Goal: Answer question/provide support: Answer question/provide support

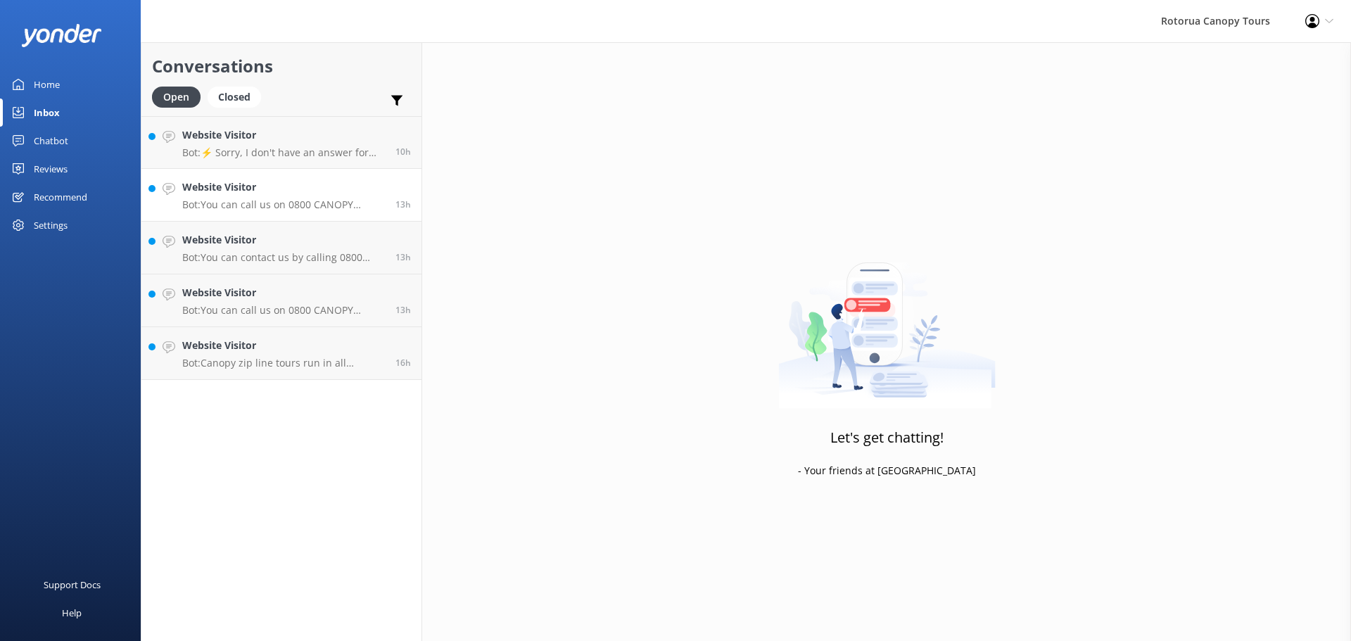
click at [283, 180] on h4 "Website Visitor" at bounding box center [283, 186] width 203 height 15
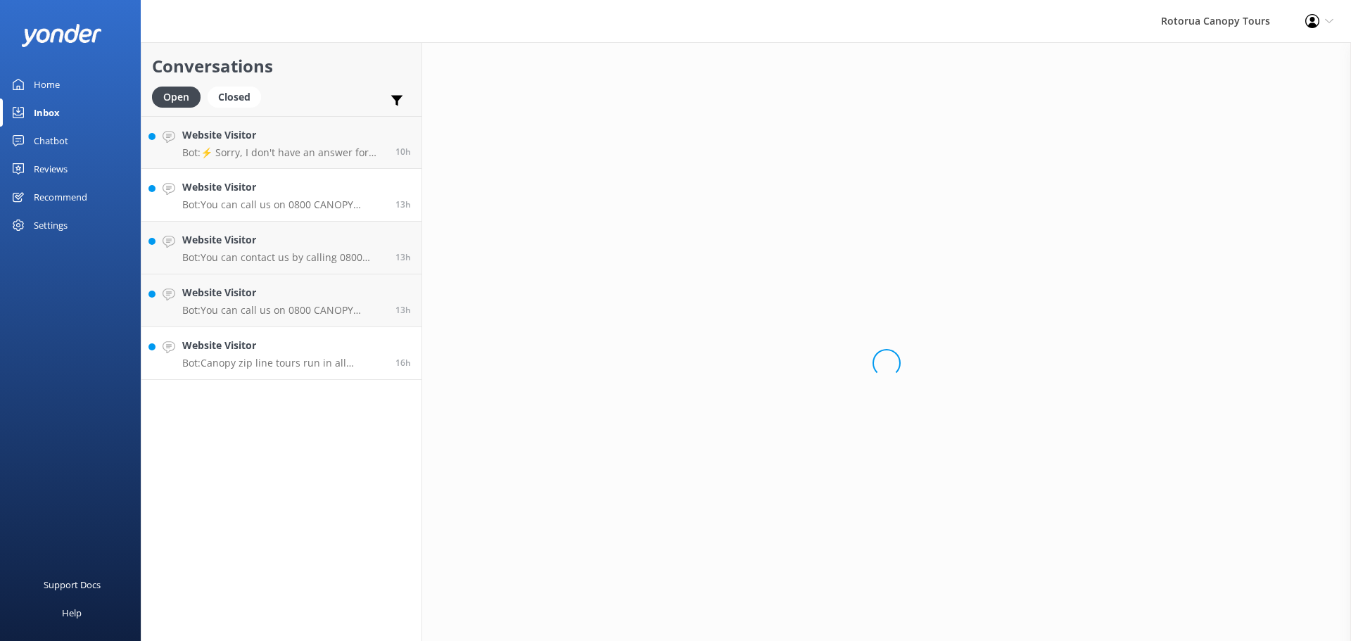
click at [277, 338] on h4 "Website Visitor" at bounding box center [283, 345] width 203 height 15
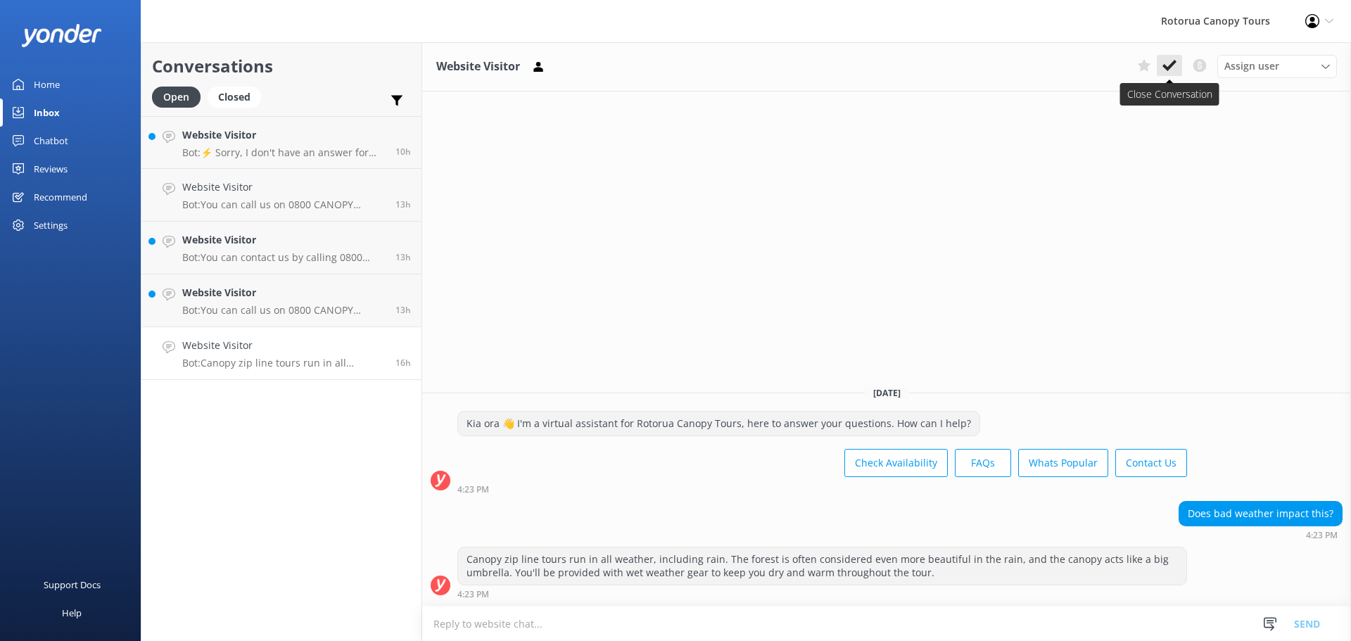
click at [1172, 66] on use at bounding box center [1169, 65] width 14 height 11
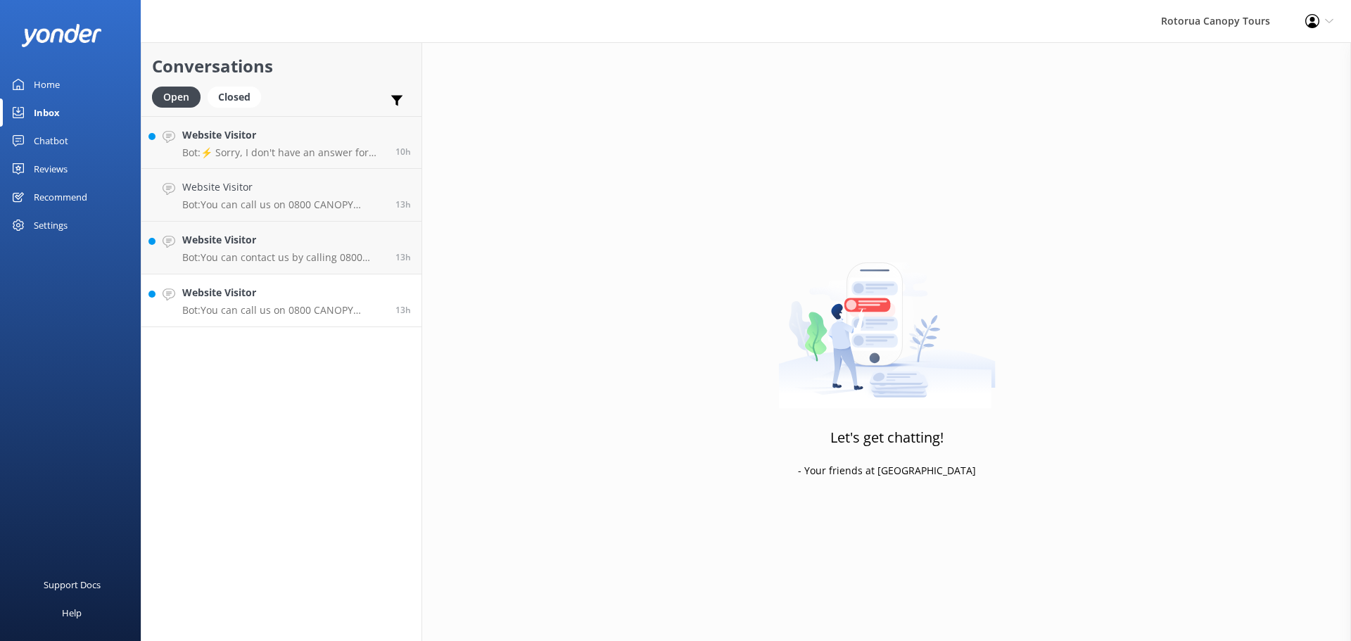
click at [226, 291] on h4 "Website Visitor" at bounding box center [283, 292] width 203 height 15
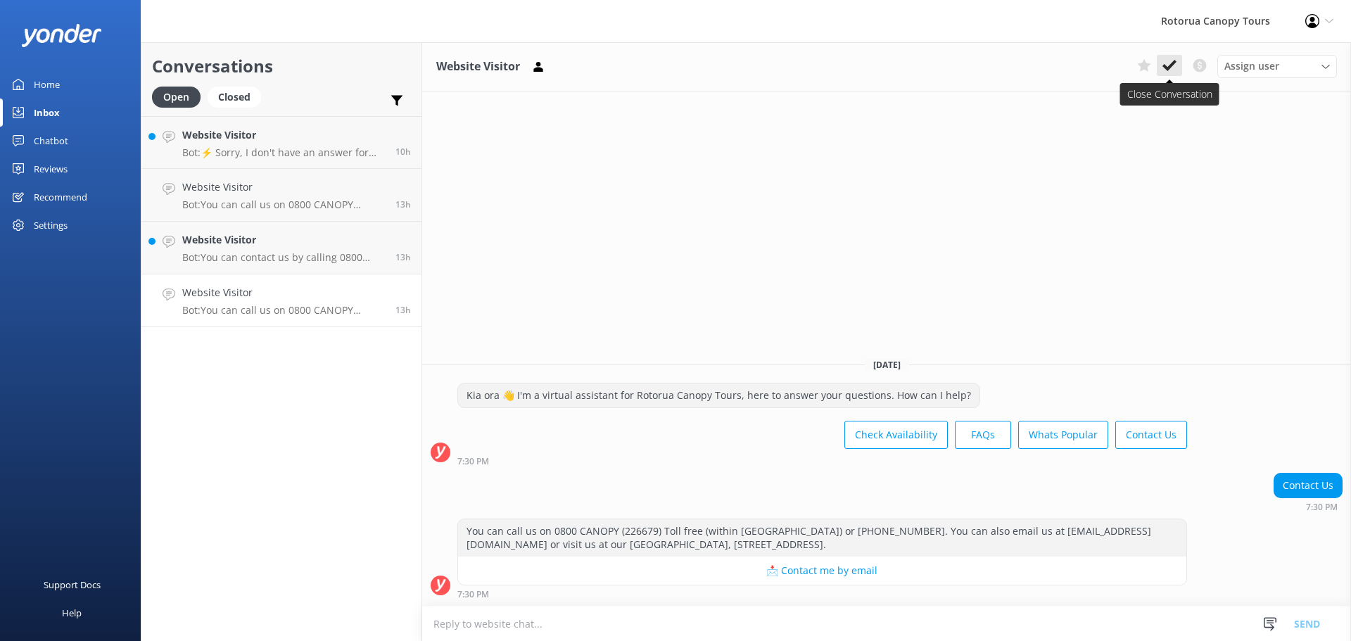
click at [1169, 65] on use at bounding box center [1169, 65] width 14 height 11
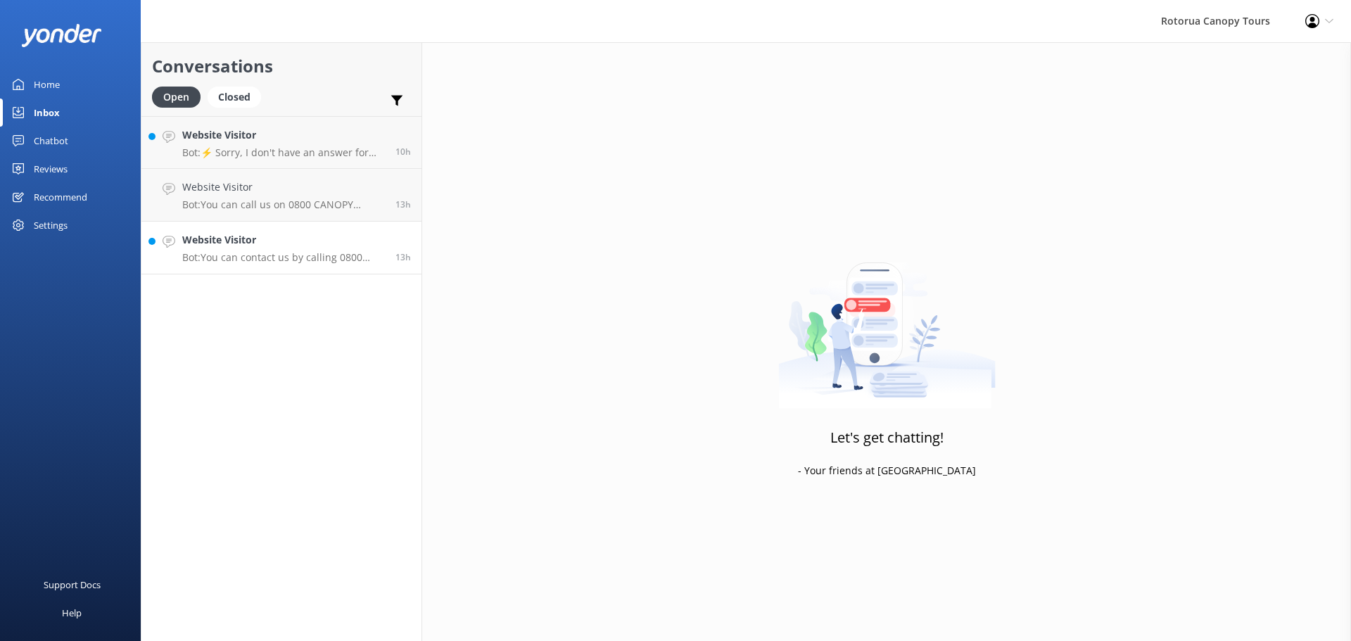
click at [222, 265] on link "Website Visitor Bot: You can contact us by calling 0800 CANOPY (226679) toll-fr…" at bounding box center [281, 248] width 280 height 53
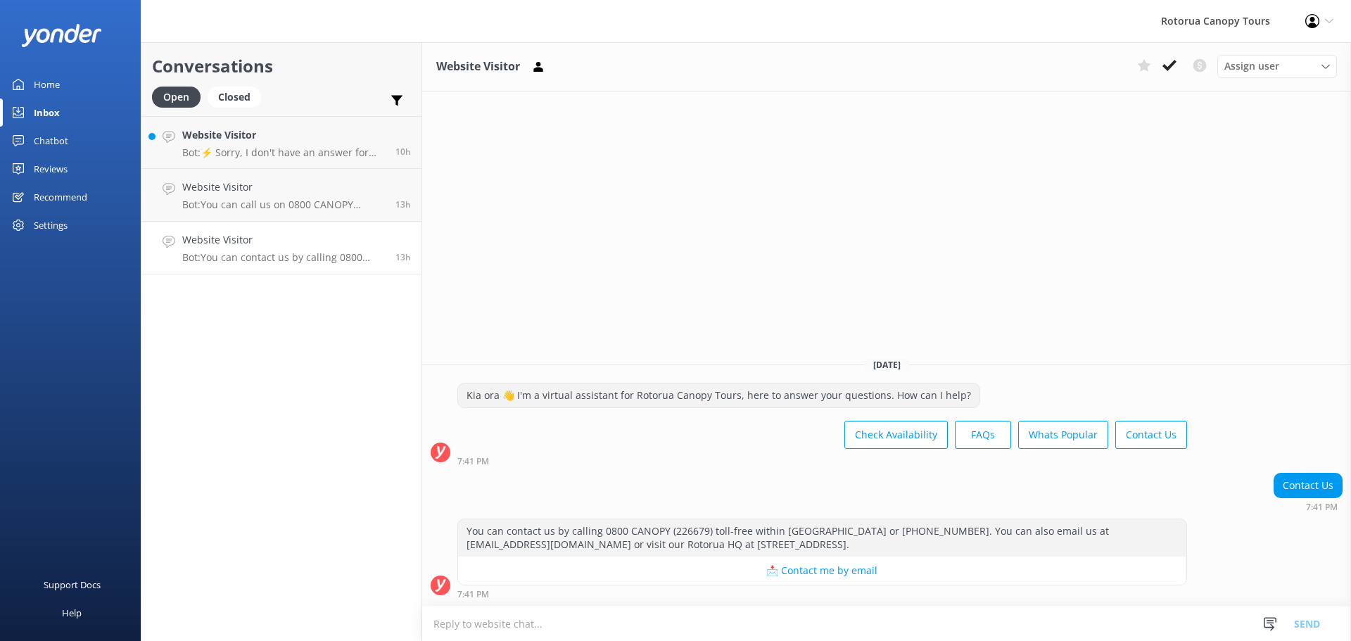
drag, startPoint x: 1169, startPoint y: 60, endPoint x: 1100, endPoint y: 81, distance: 72.1
click at [1169, 60] on icon at bounding box center [1169, 65] width 14 height 14
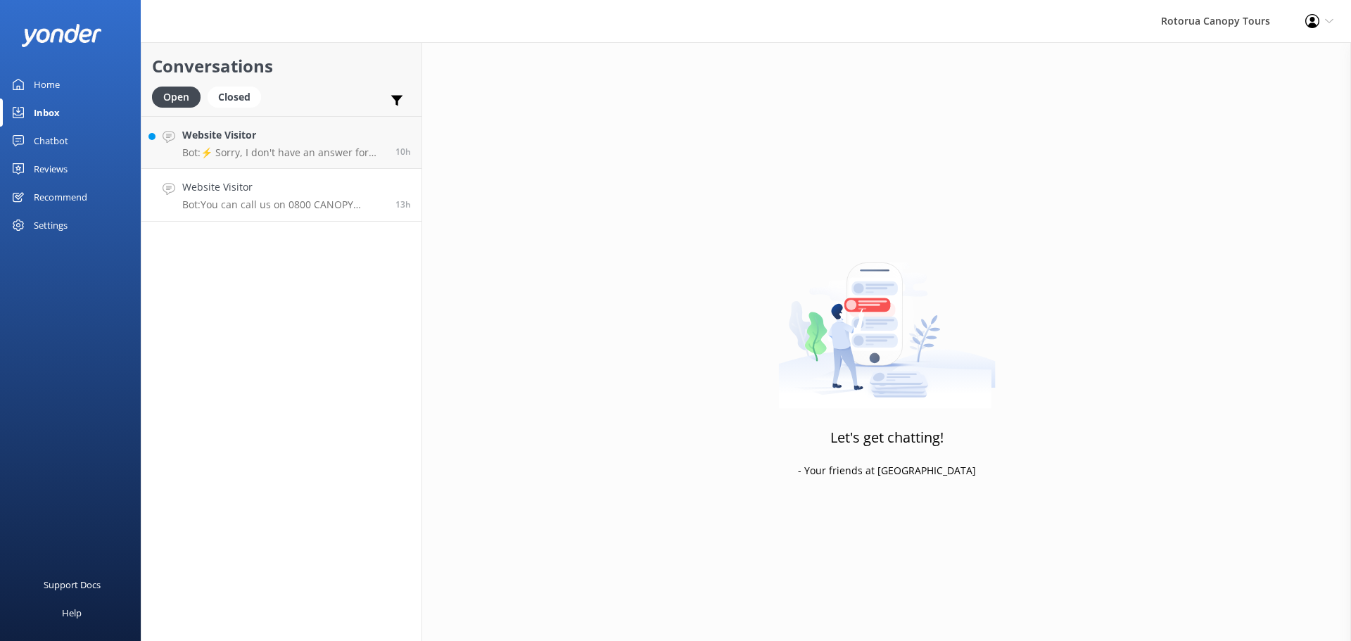
click at [216, 199] on div "Website Visitor Bot: You can call us on 0800 CANOPY (226679) Toll free (within …" at bounding box center [283, 194] width 203 height 31
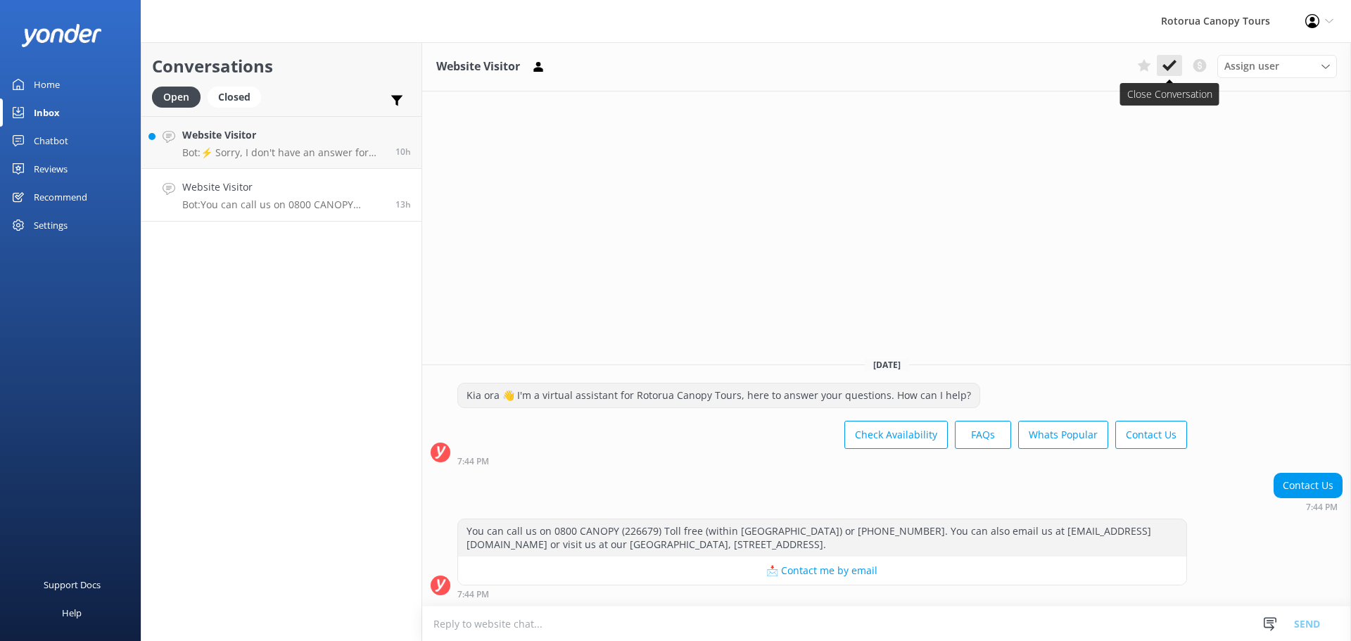
click at [1174, 63] on use at bounding box center [1169, 65] width 14 height 11
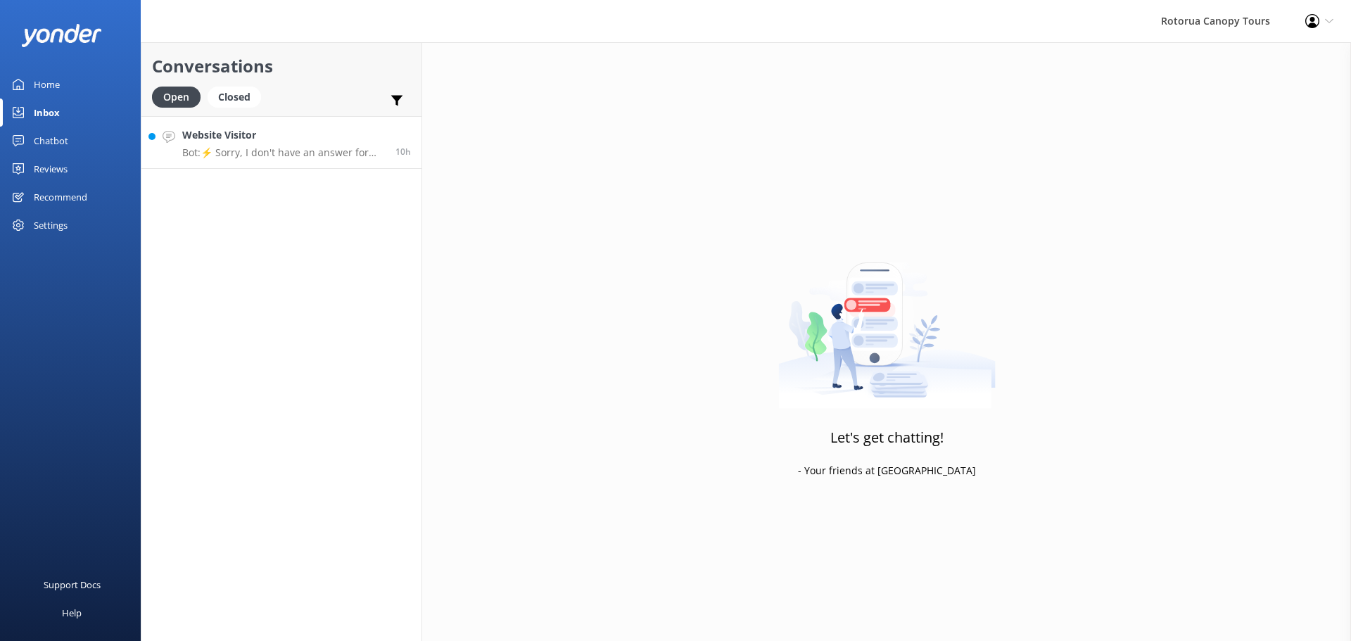
click at [296, 167] on link "Website Visitor Bot: ⚡ Sorry, I don't have an answer for that. Could you please…" at bounding box center [281, 142] width 280 height 53
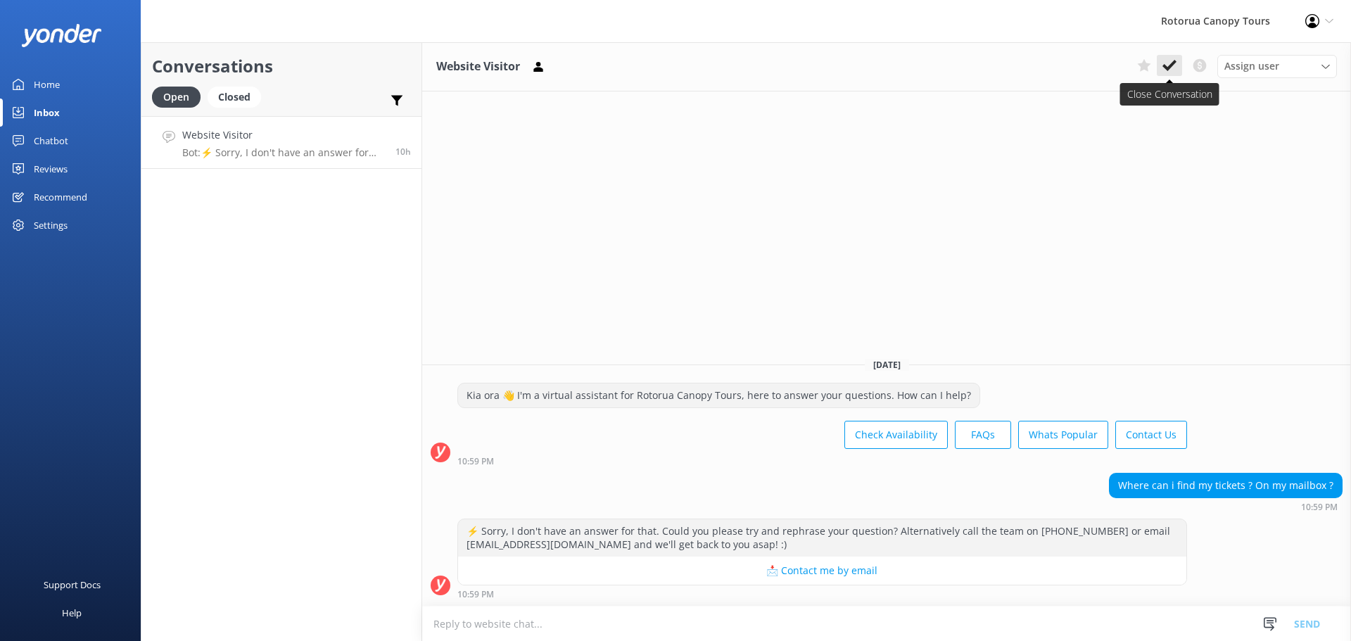
drag, startPoint x: 1194, startPoint y: 63, endPoint x: 1165, endPoint y: 68, distance: 29.3
click at [1165, 68] on div "Assign user [PERSON_NAME] Tours Team Notice and Co" at bounding box center [1233, 66] width 205 height 23
click at [1165, 68] on use at bounding box center [1169, 65] width 14 height 11
